Goal: Transaction & Acquisition: Purchase product/service

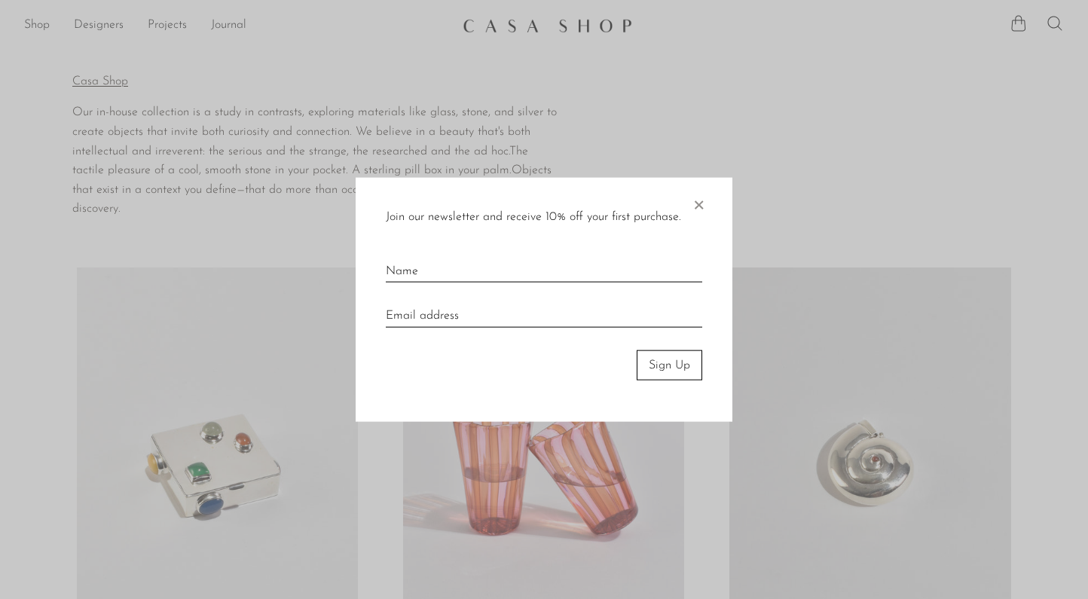
click at [700, 196] on span "×" at bounding box center [698, 201] width 15 height 48
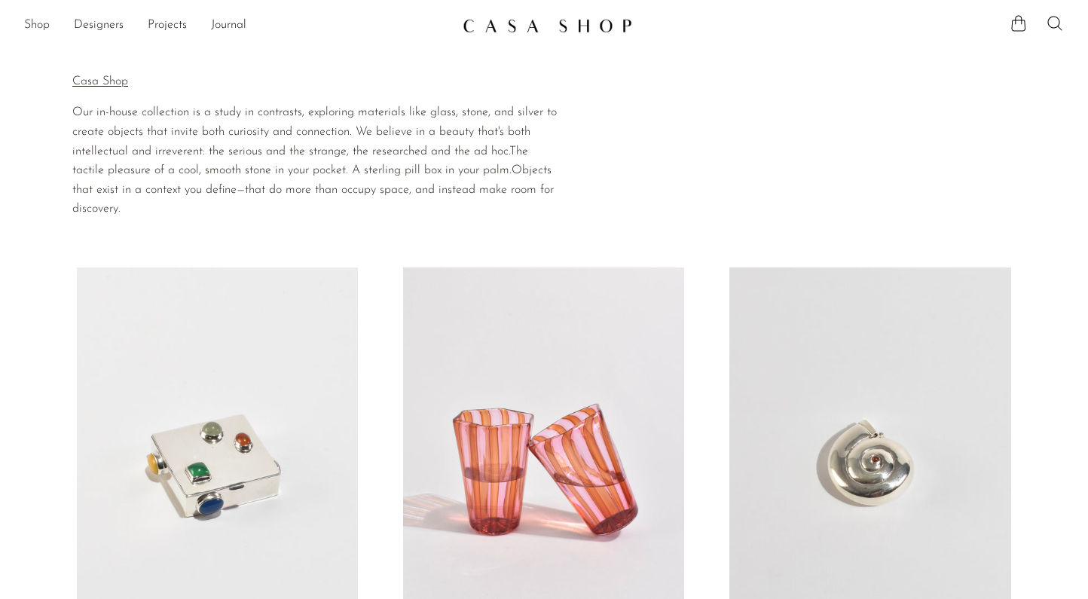
click at [48, 29] on link "Shop" at bounding box center [37, 26] width 26 height 20
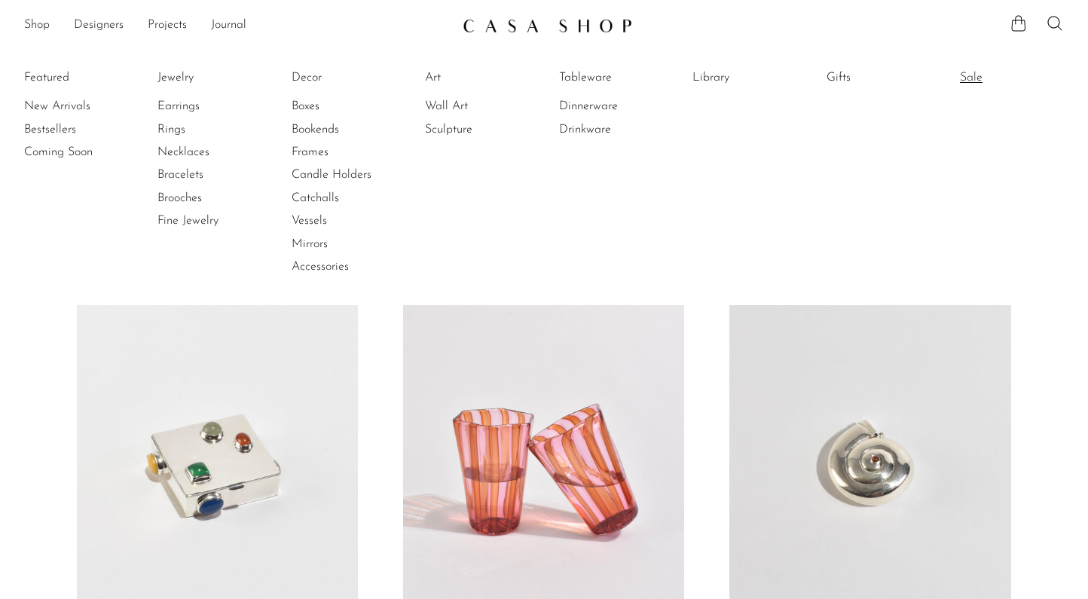
click at [967, 71] on link "Sale" at bounding box center [1016, 77] width 113 height 17
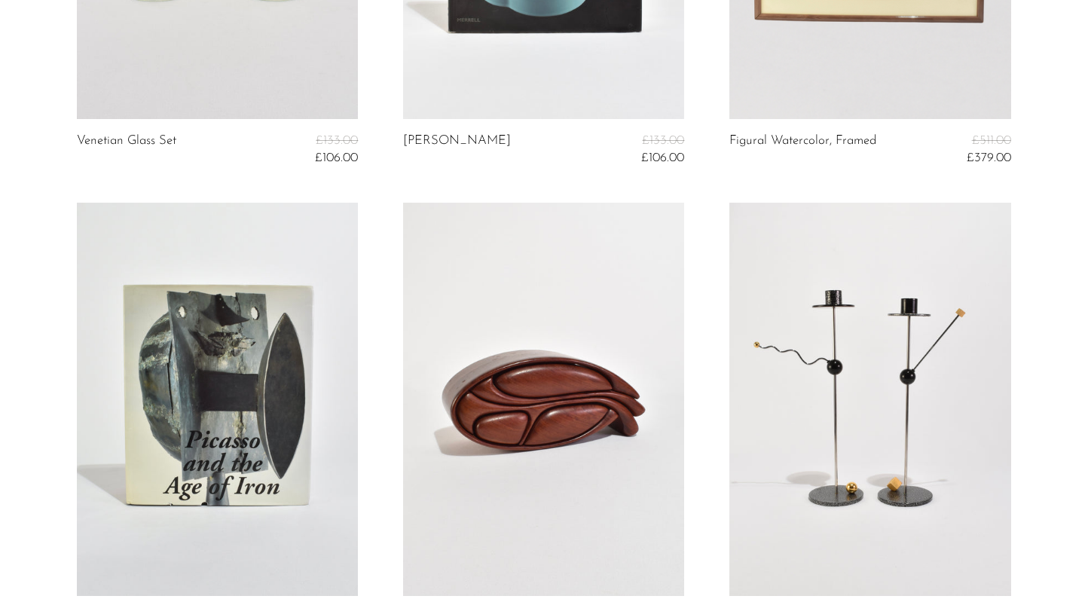
scroll to position [668, 0]
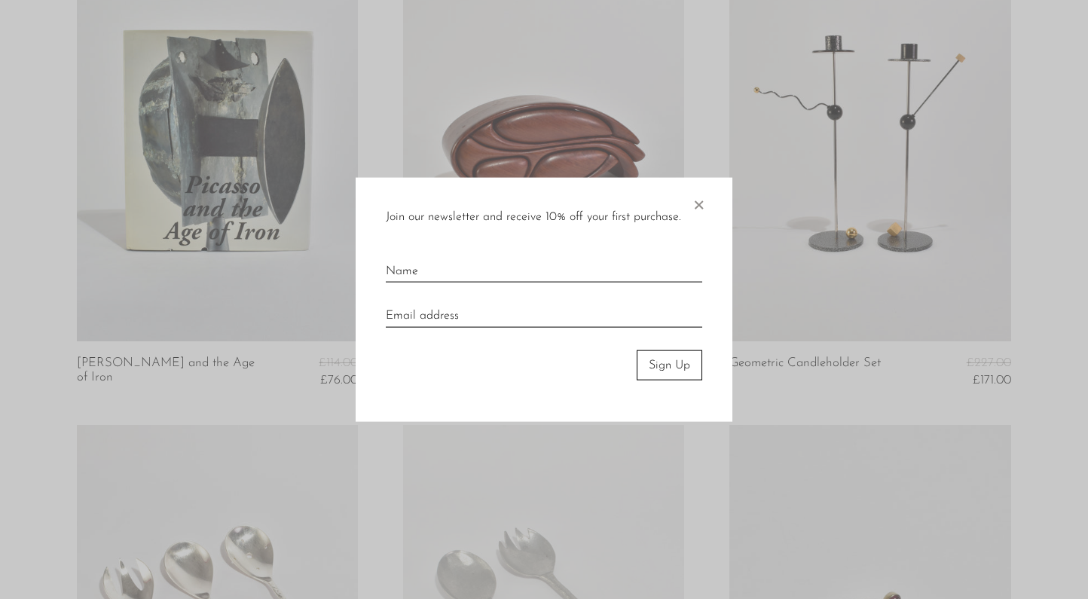
click at [700, 201] on span "×" at bounding box center [698, 201] width 15 height 48
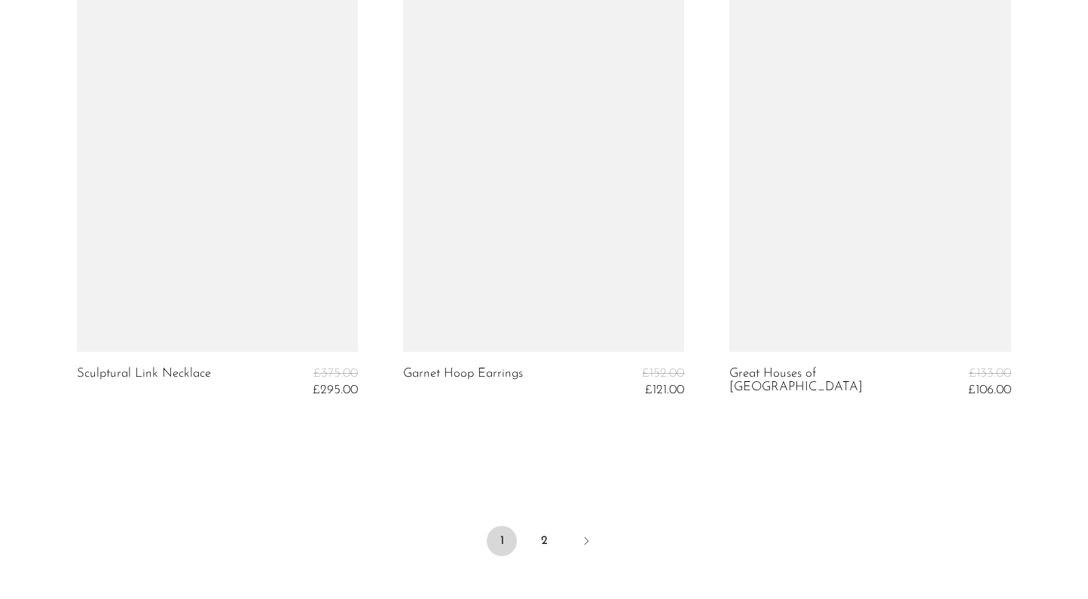
scroll to position [5455, 0]
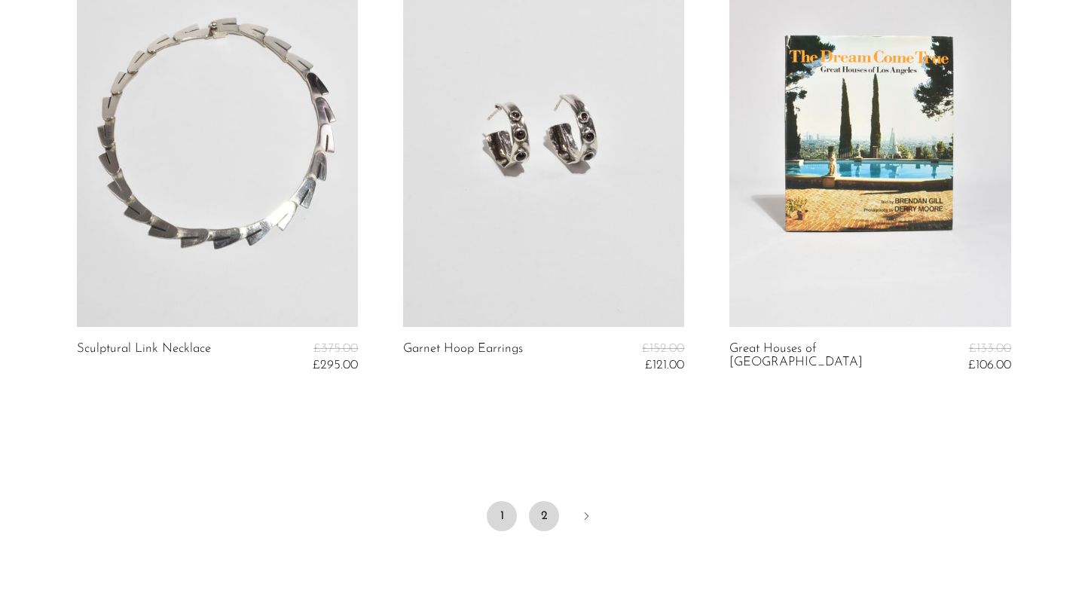
click at [543, 504] on link "2" at bounding box center [544, 516] width 30 height 30
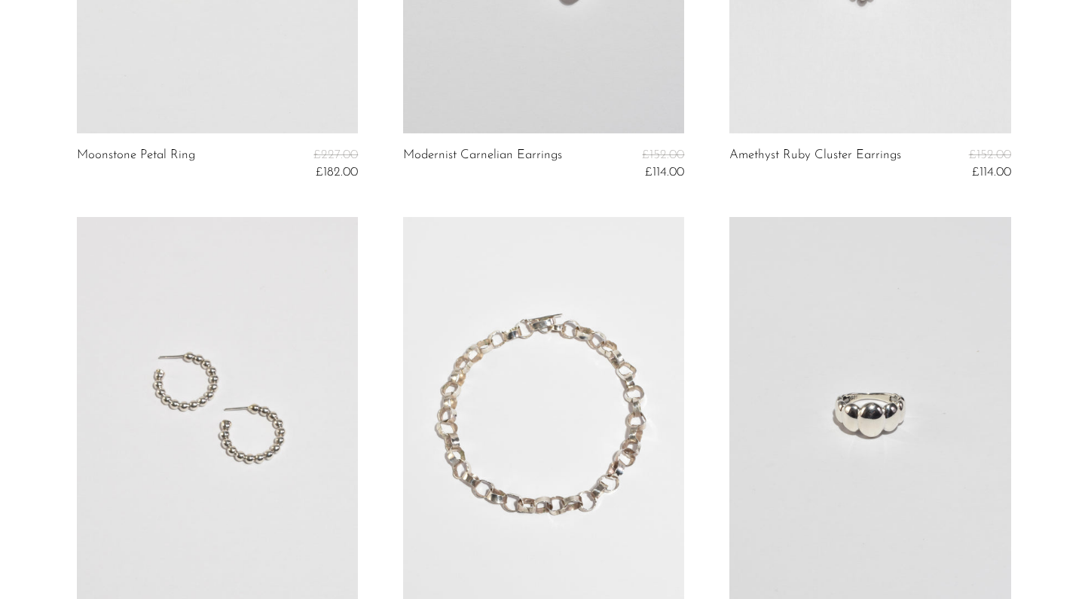
scroll to position [1059, 0]
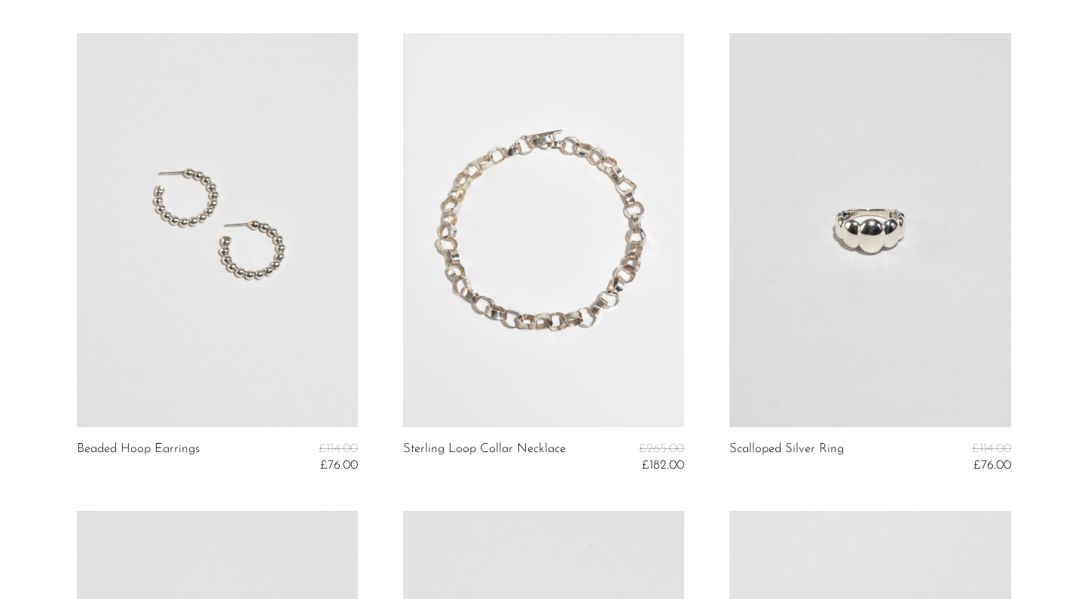
click at [103, 254] on link at bounding box center [217, 229] width 281 height 393
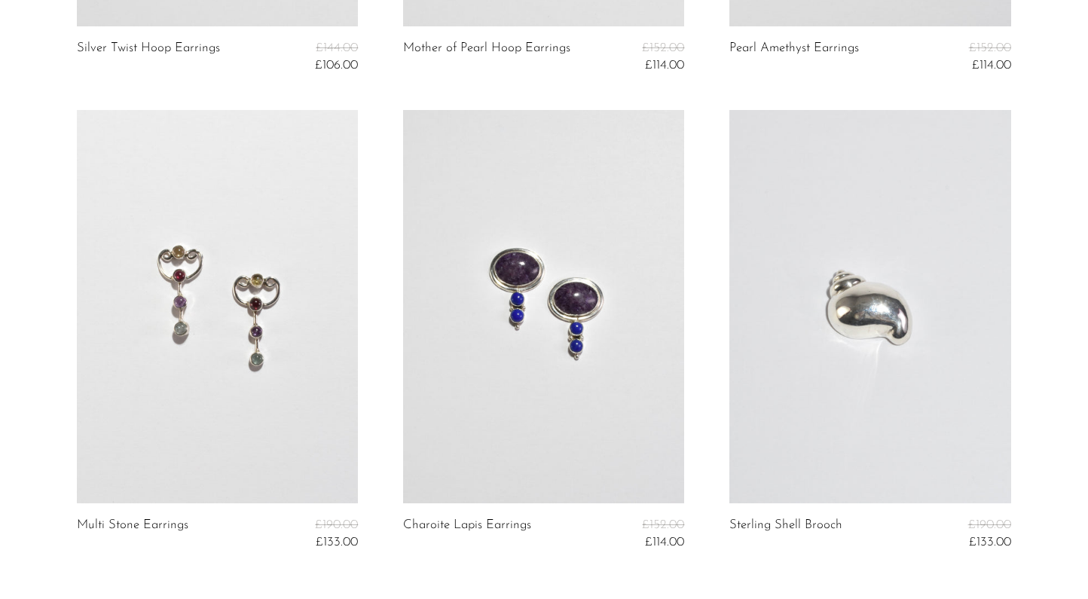
scroll to position [2104, 0]
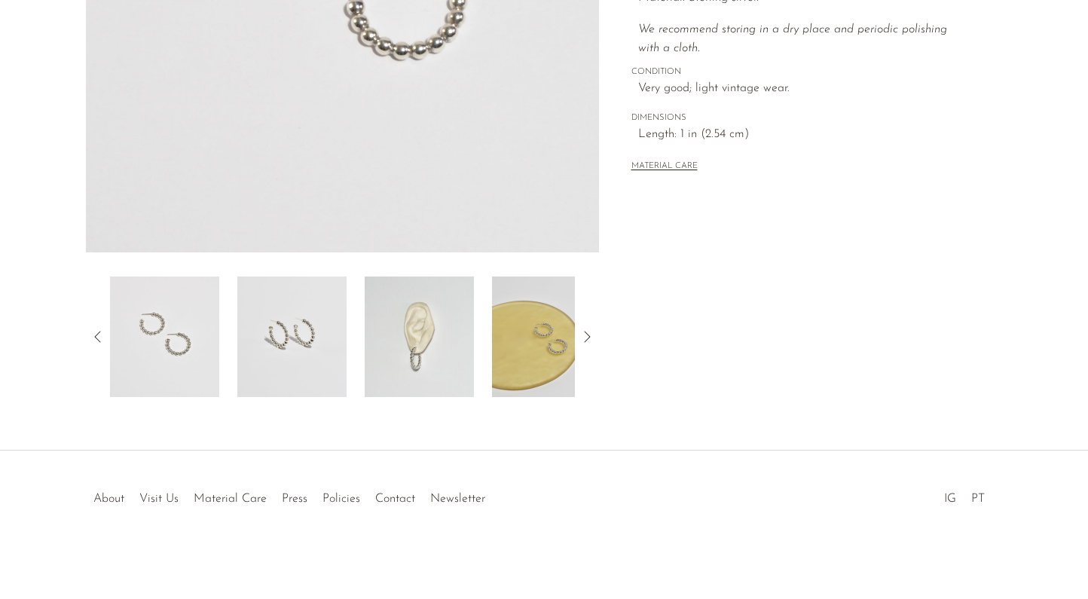
click at [414, 342] on img at bounding box center [419, 337] width 109 height 121
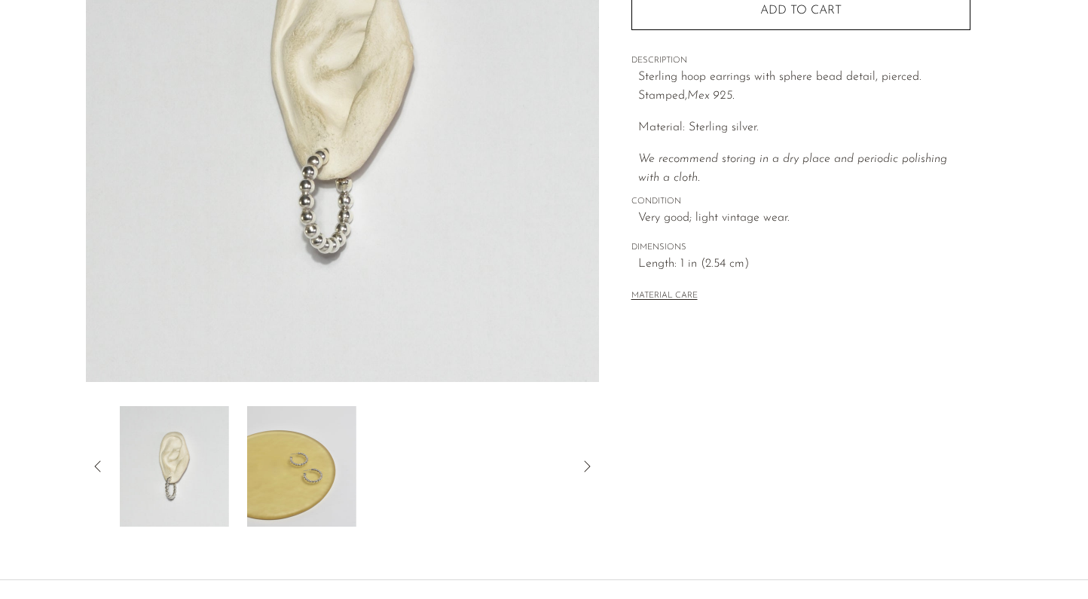
scroll to position [240, 0]
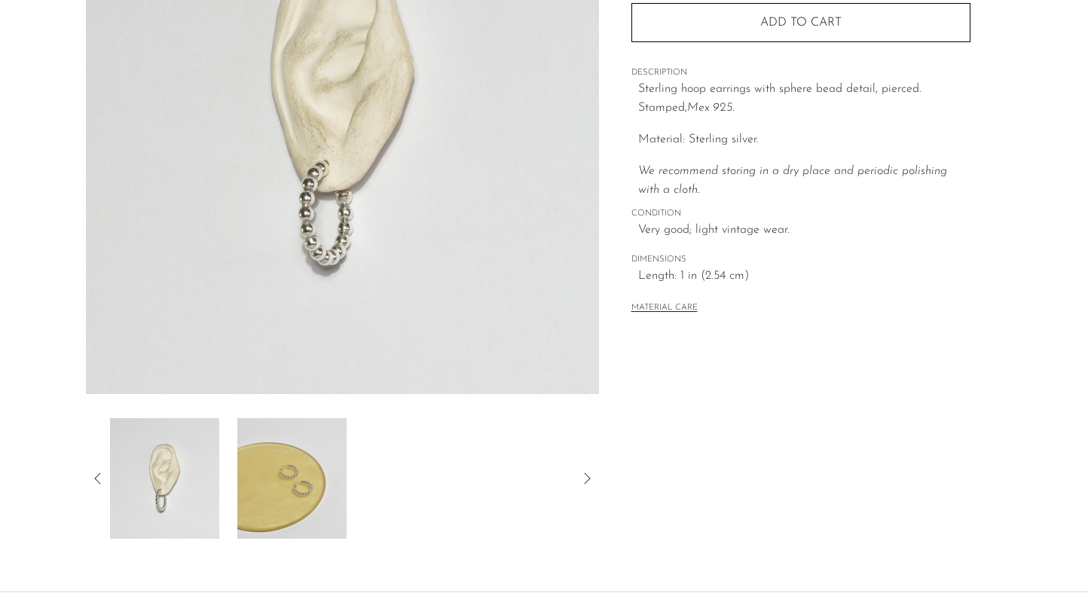
click at [613, 157] on div "Collections SALE Beaded Hoop Earrings £114.00 £76.00 Starting at $26 /mo with A…" at bounding box center [800, 184] width 403 height 710
click at [282, 500] on img at bounding box center [291, 478] width 109 height 121
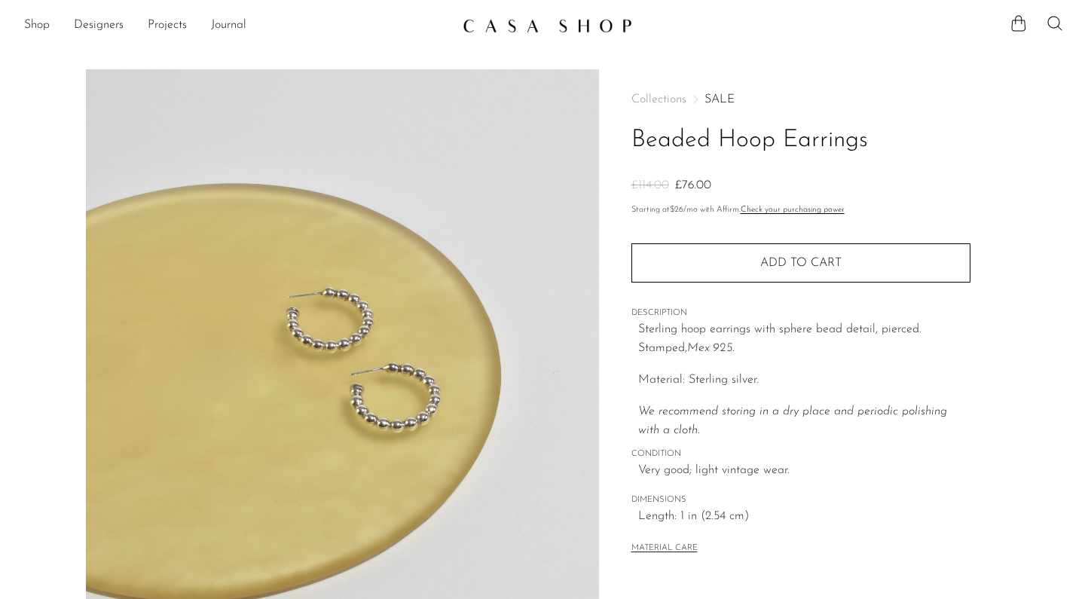
scroll to position [0, 0]
